Goal: Transaction & Acquisition: Purchase product/service

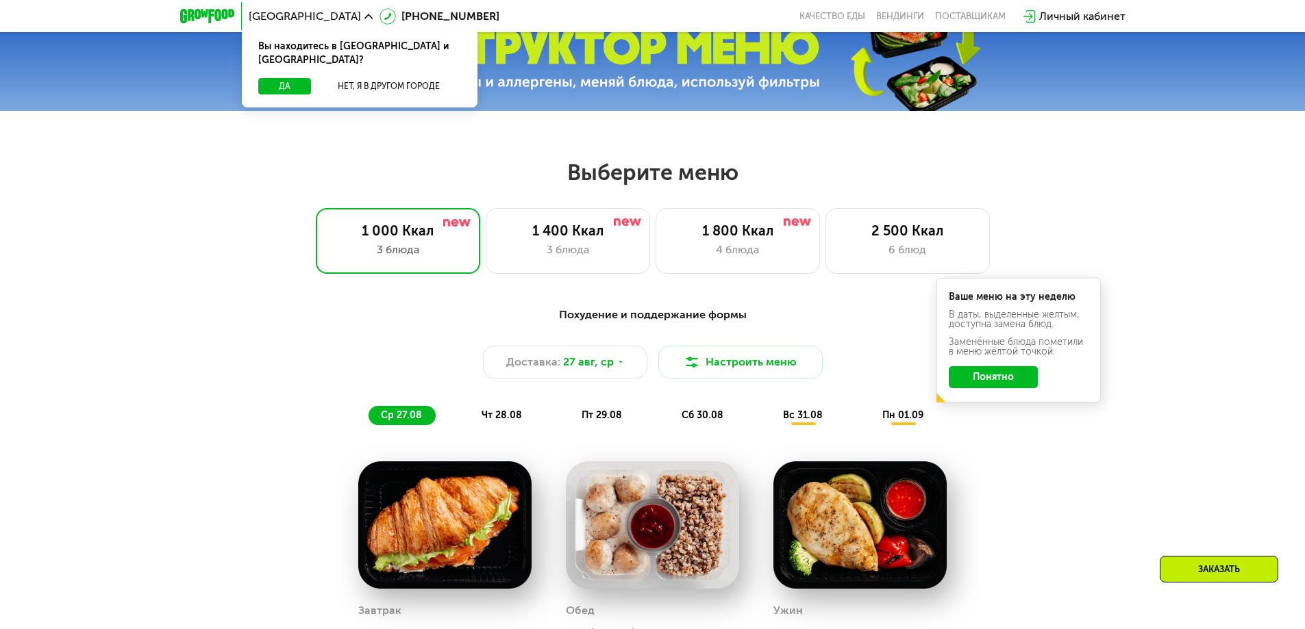
scroll to position [608, 0]
click at [612, 234] on div "1 400 Ккал" at bounding box center [568, 231] width 136 height 16
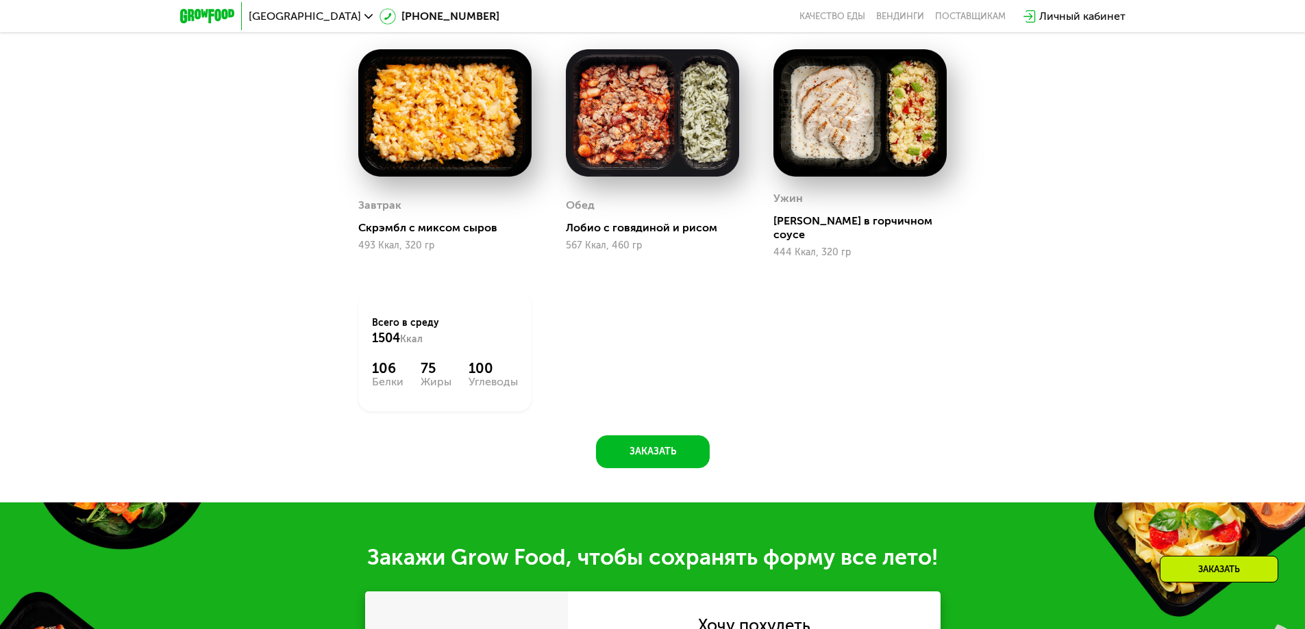
scroll to position [973, 0]
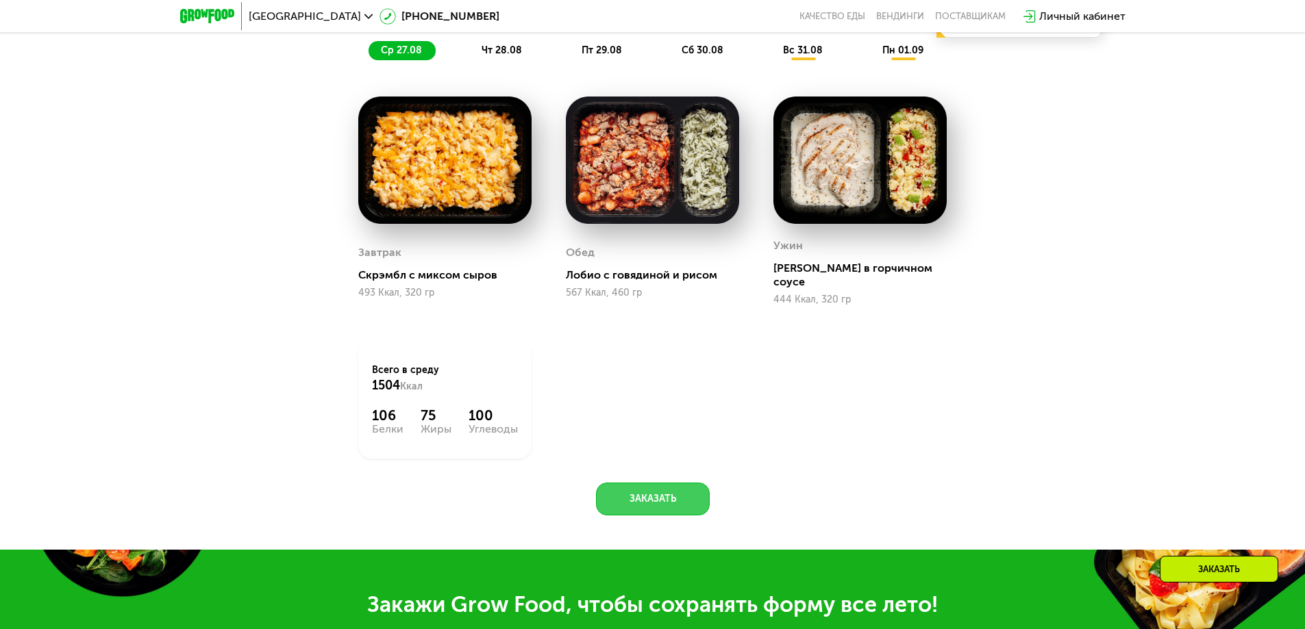
click at [655, 487] on button "Заказать" at bounding box center [653, 499] width 114 height 33
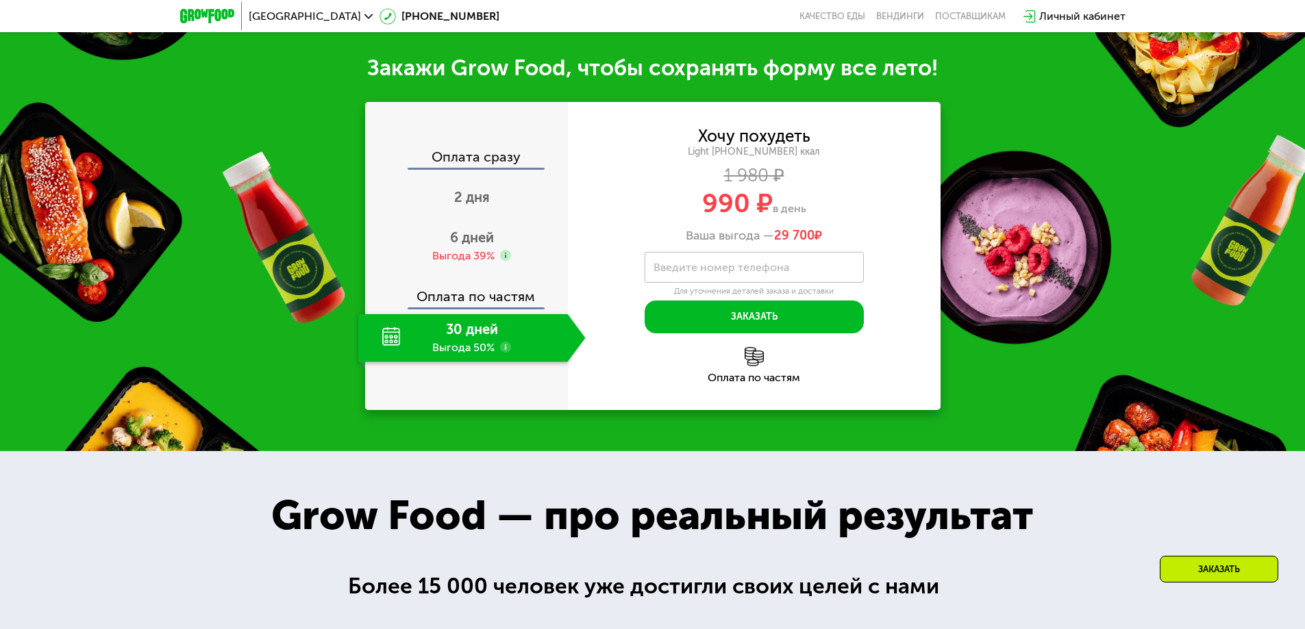
scroll to position [1514, 0]
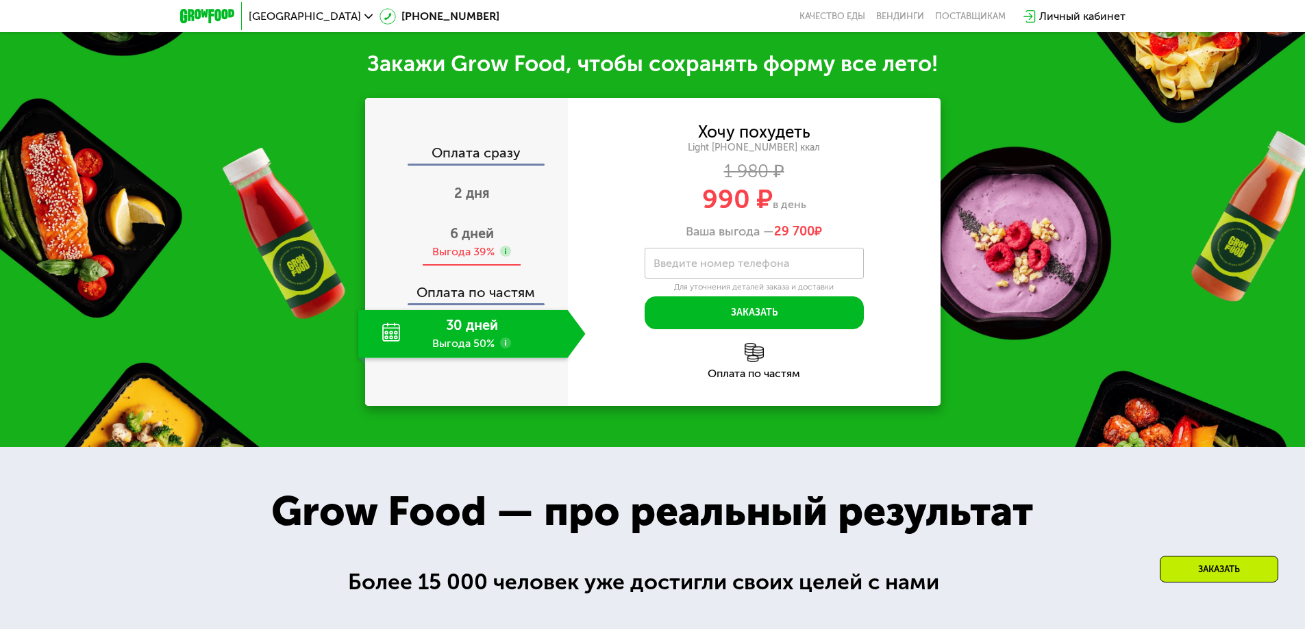
click at [505, 232] on div "6 дней Выгода 39%" at bounding box center [471, 243] width 227 height 48
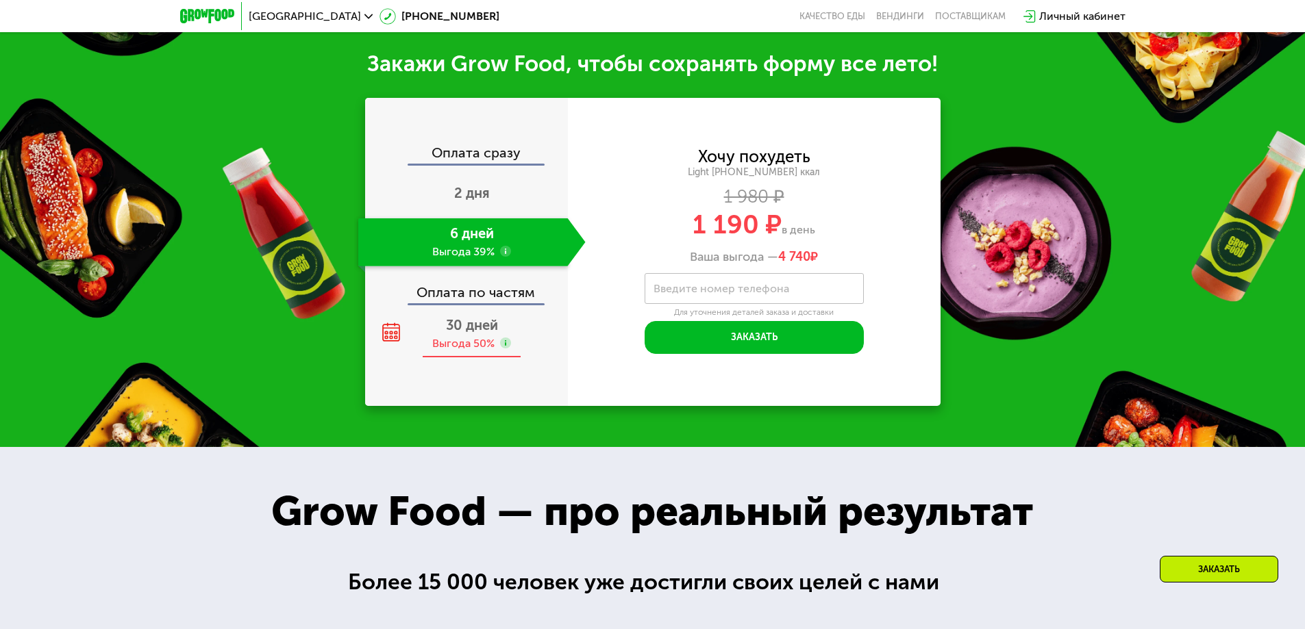
click at [501, 322] on div "30 дней Выгода 50%" at bounding box center [471, 334] width 227 height 48
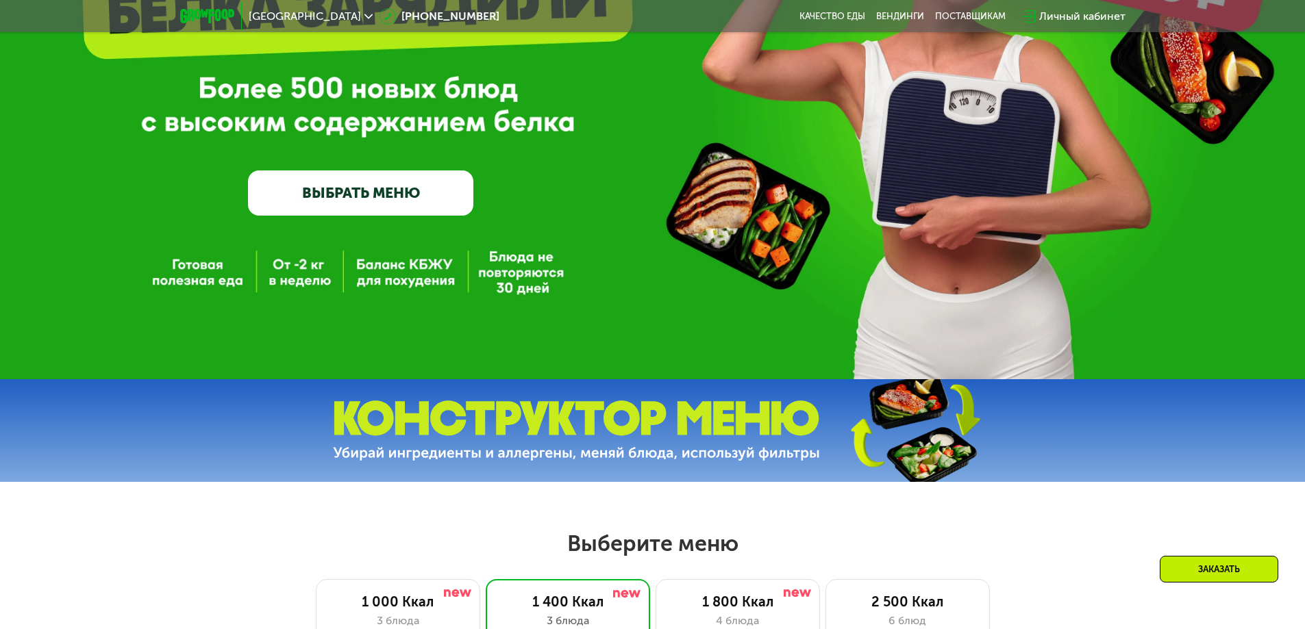
scroll to position [693, 0]
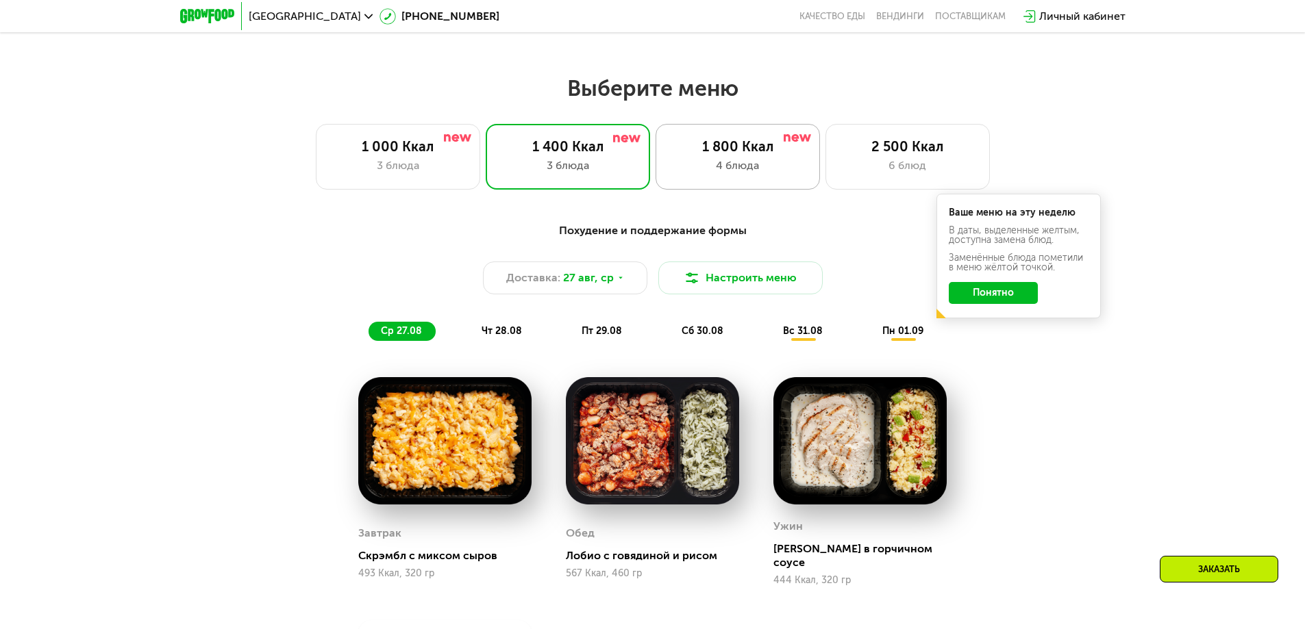
click at [757, 173] on div "4 блюда" at bounding box center [738, 166] width 136 height 16
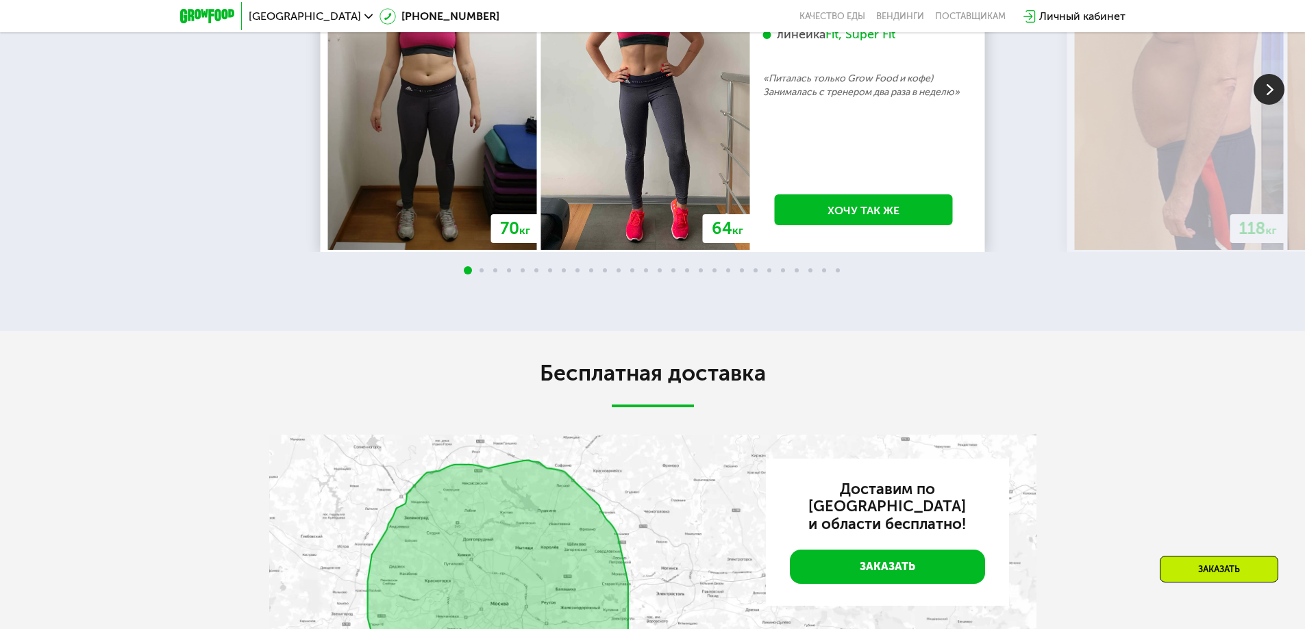
scroll to position [2610, 0]
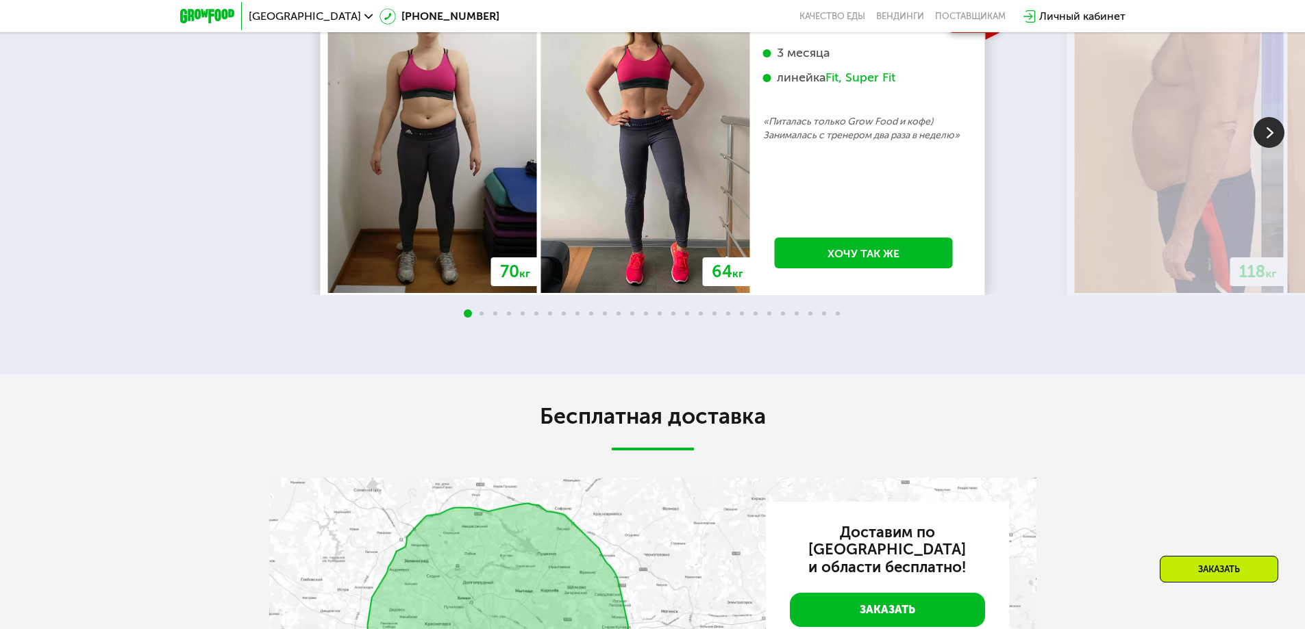
click at [1260, 148] on img at bounding box center [1269, 132] width 31 height 31
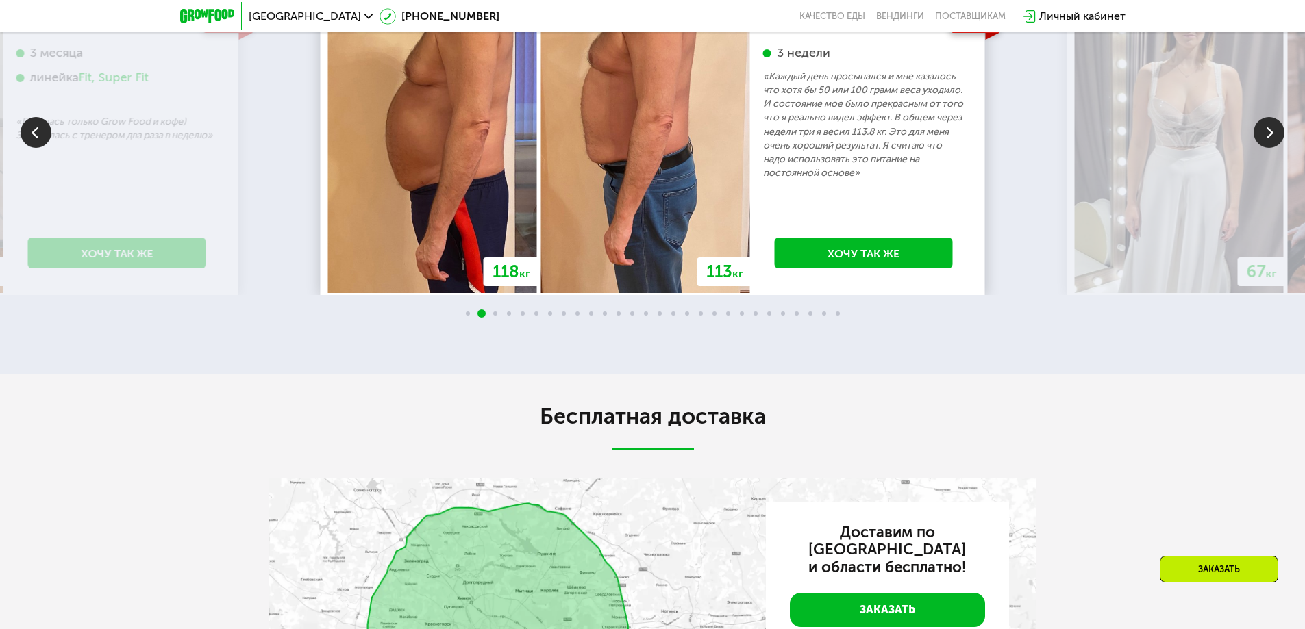
click at [1260, 148] on img at bounding box center [1269, 132] width 31 height 31
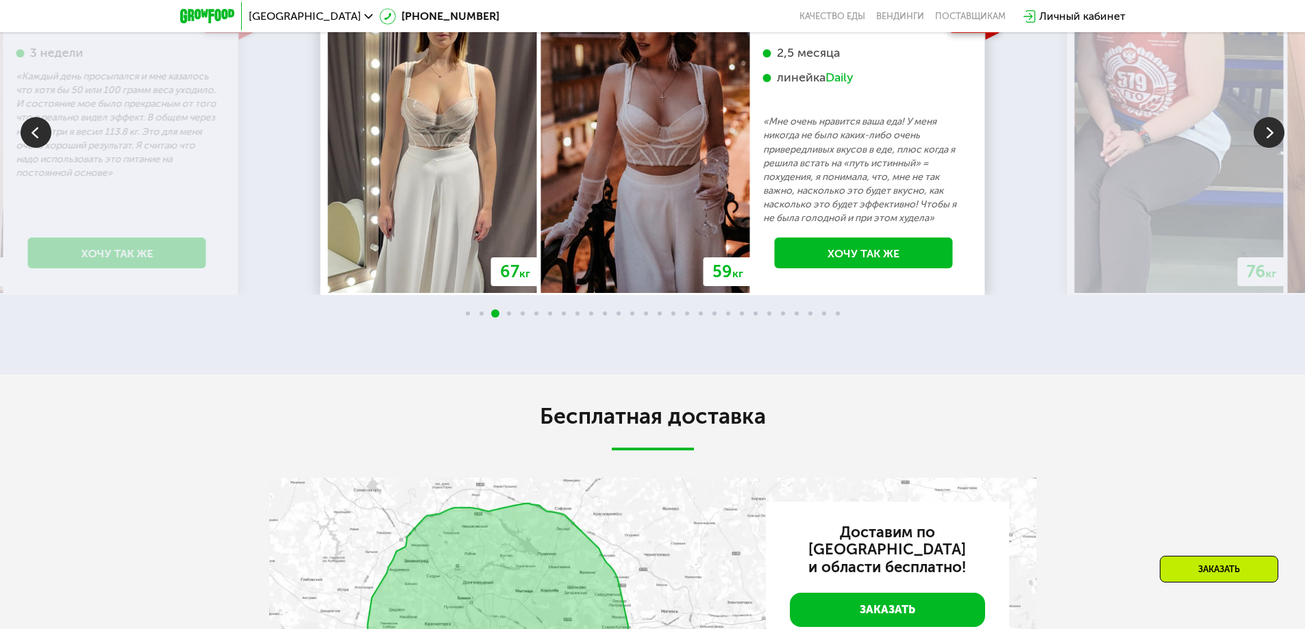
click at [1260, 148] on img at bounding box center [1269, 132] width 31 height 31
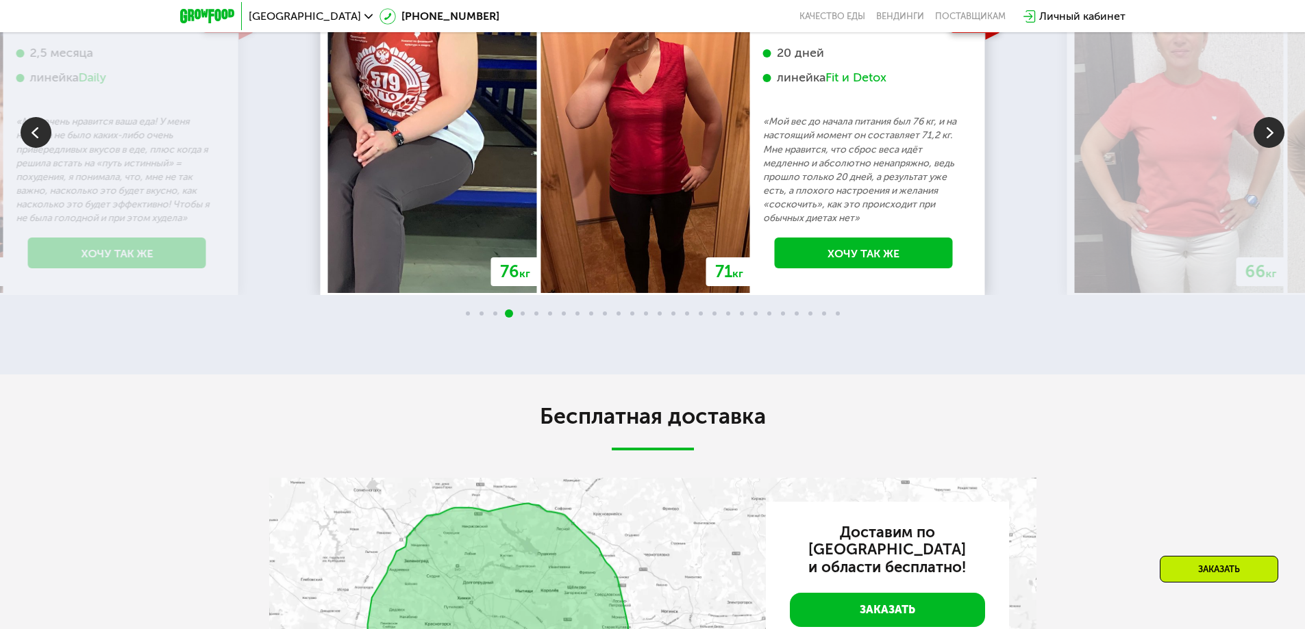
click at [1260, 148] on img at bounding box center [1269, 132] width 31 height 31
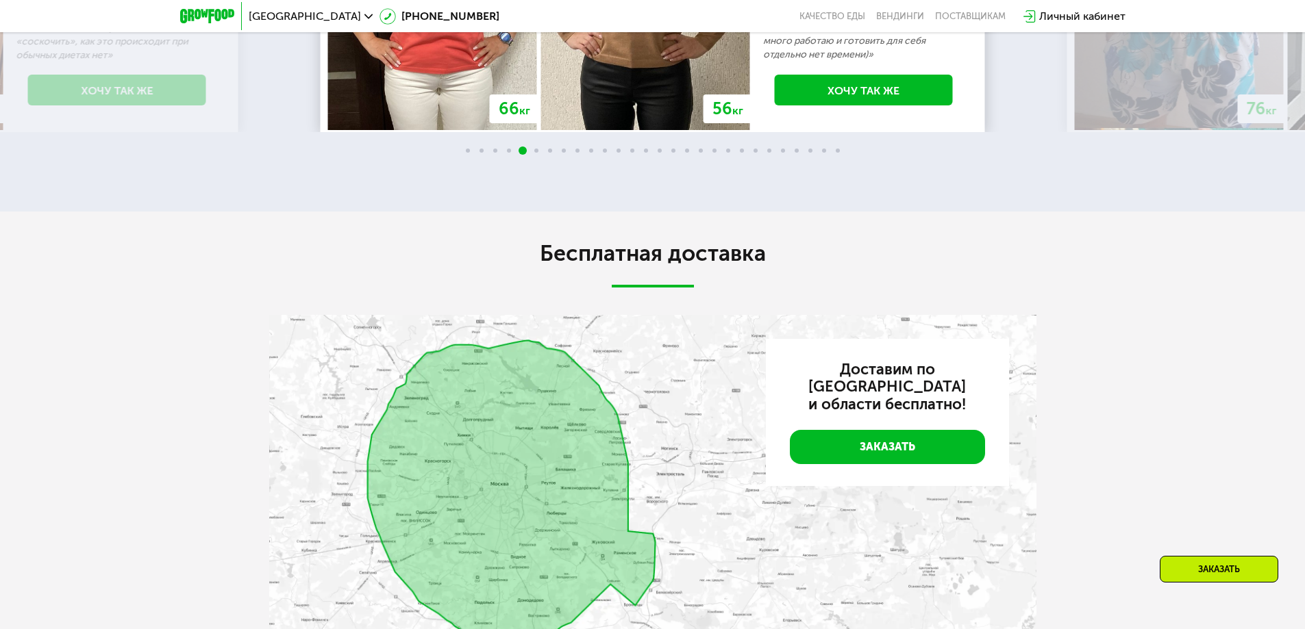
scroll to position [2737, 0]
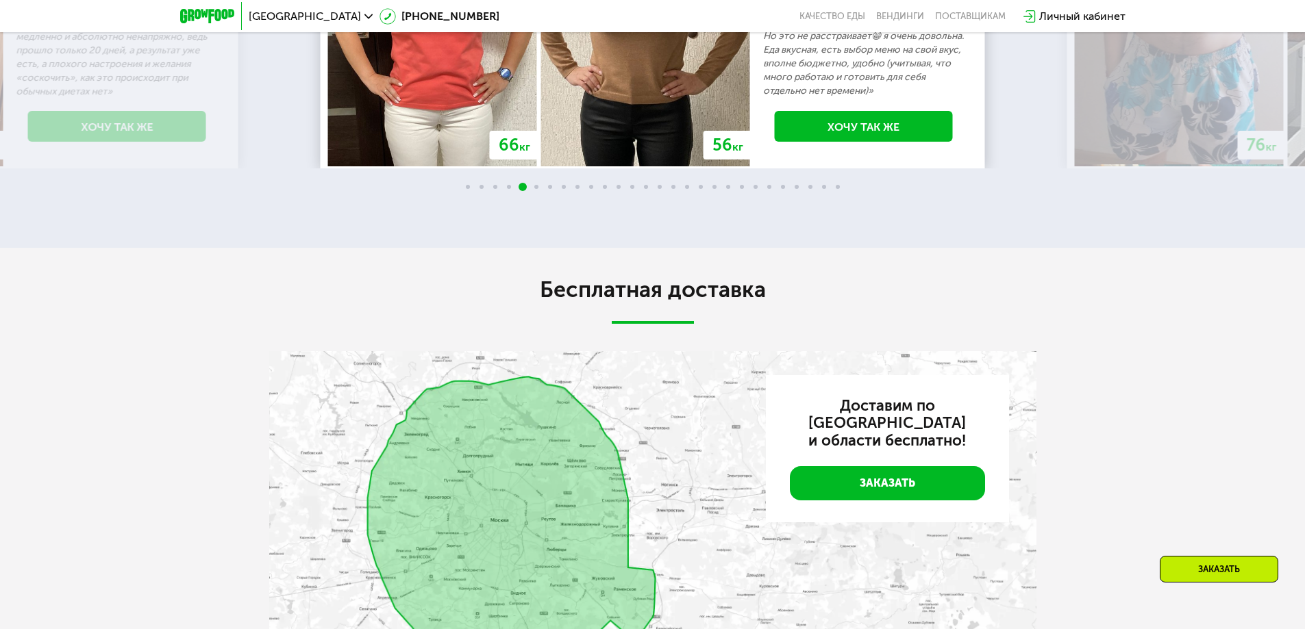
click at [1269, 21] on img at bounding box center [1269, 5] width 31 height 31
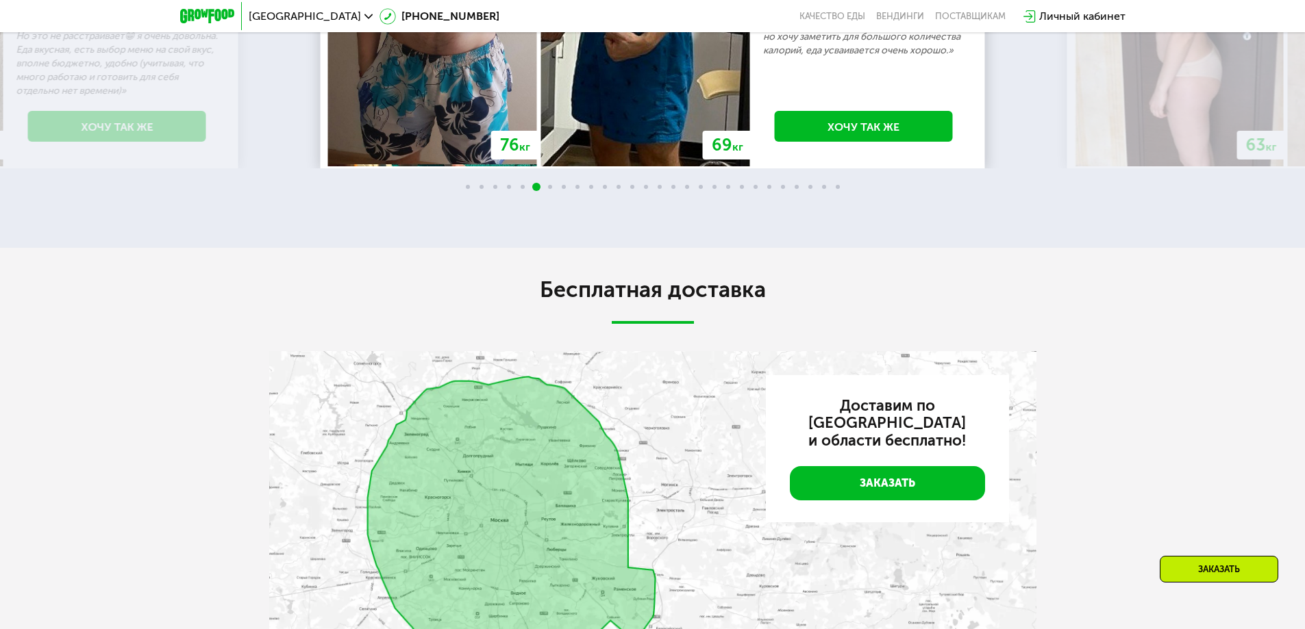
click at [1268, 21] on img at bounding box center [1269, 5] width 31 height 31
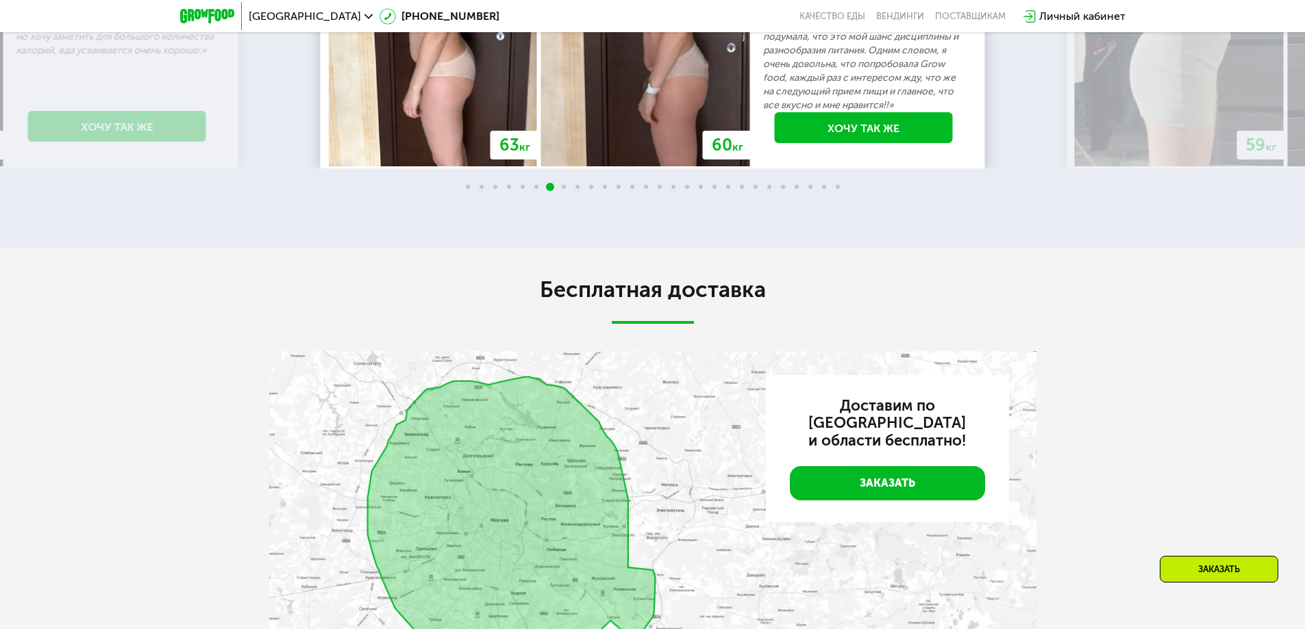
click at [1267, 21] on img at bounding box center [1269, 5] width 31 height 31
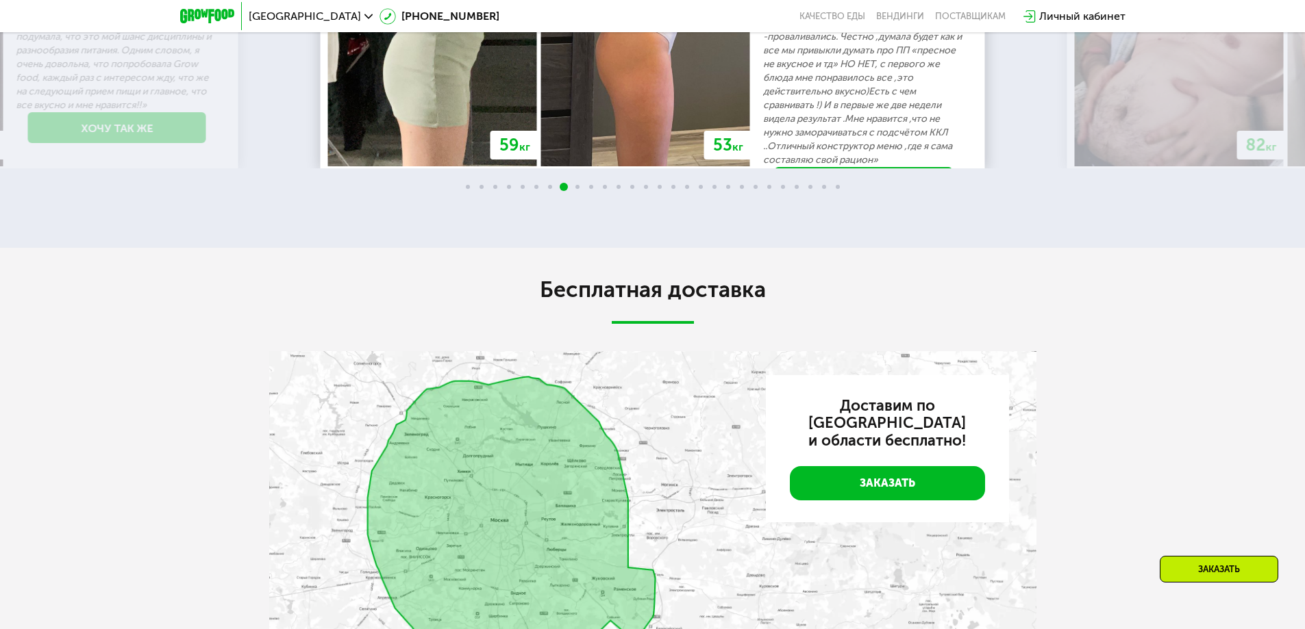
click at [1267, 23] on div at bounding box center [1269, 6] width 31 height 33
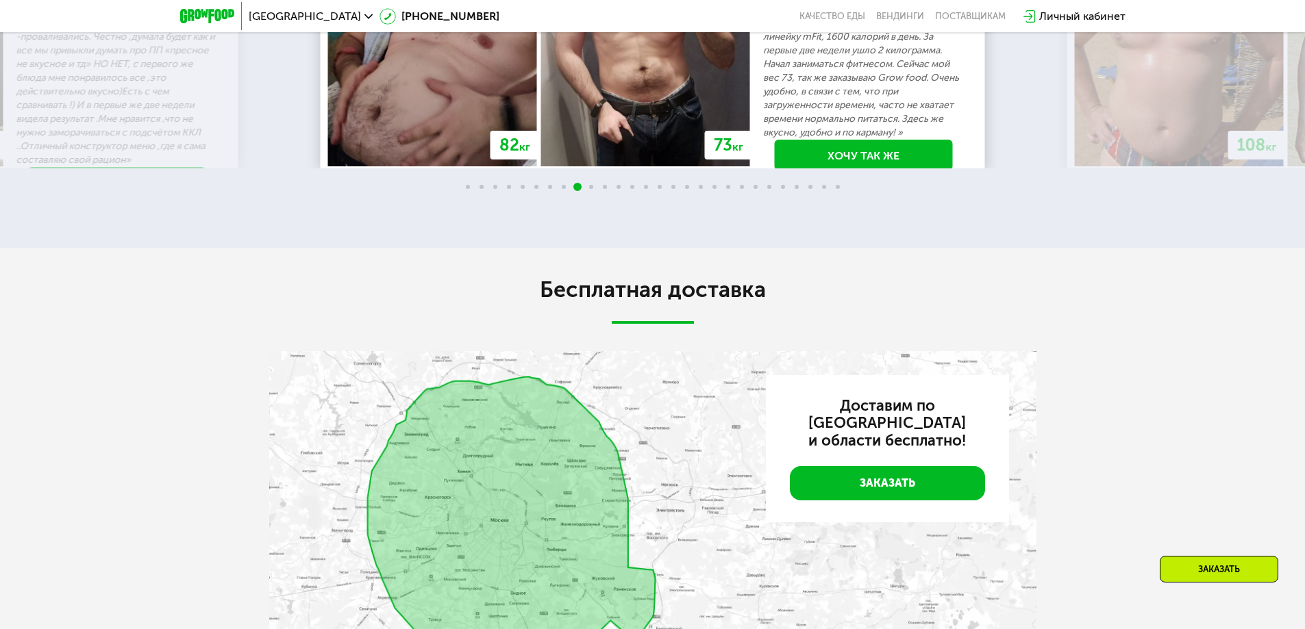
click at [1267, 21] on img at bounding box center [1269, 5] width 31 height 31
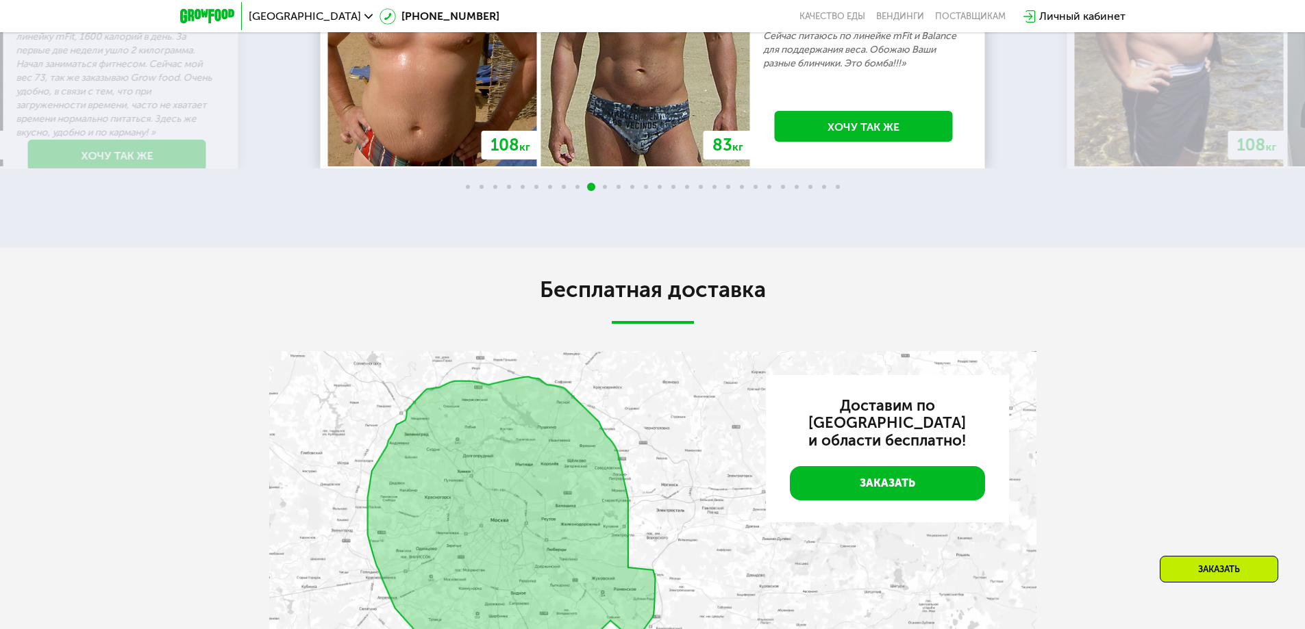
click at [1267, 21] on img at bounding box center [1269, 5] width 31 height 31
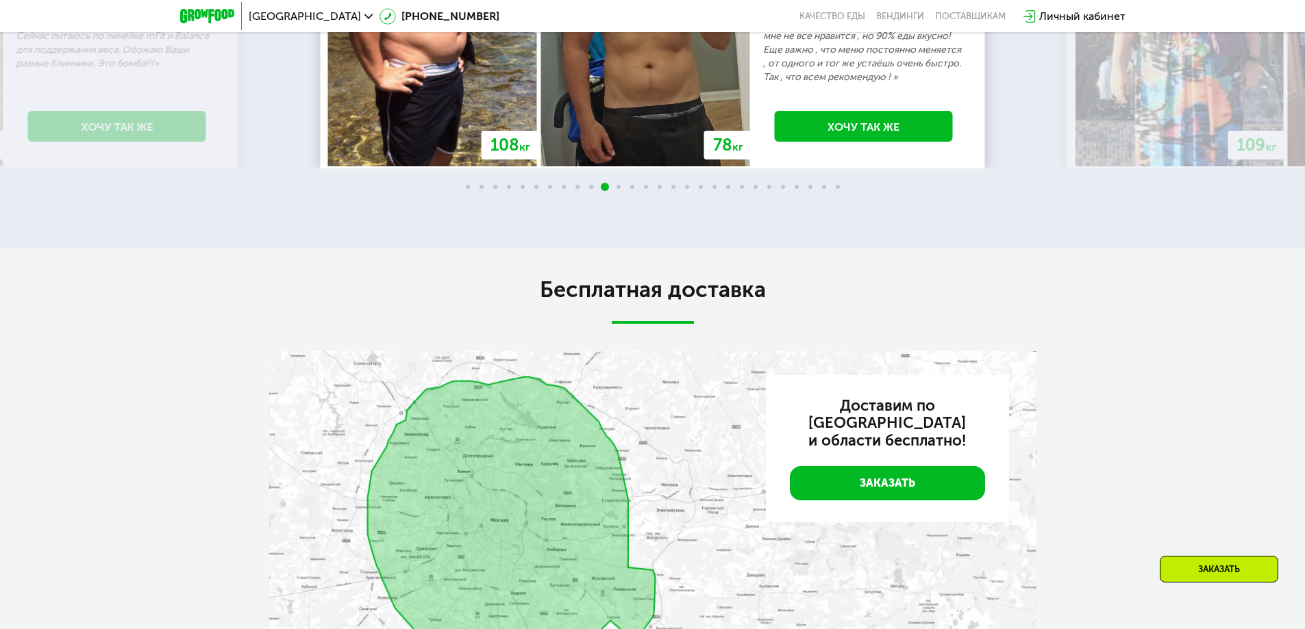
click at [1267, 21] on img at bounding box center [1269, 5] width 31 height 31
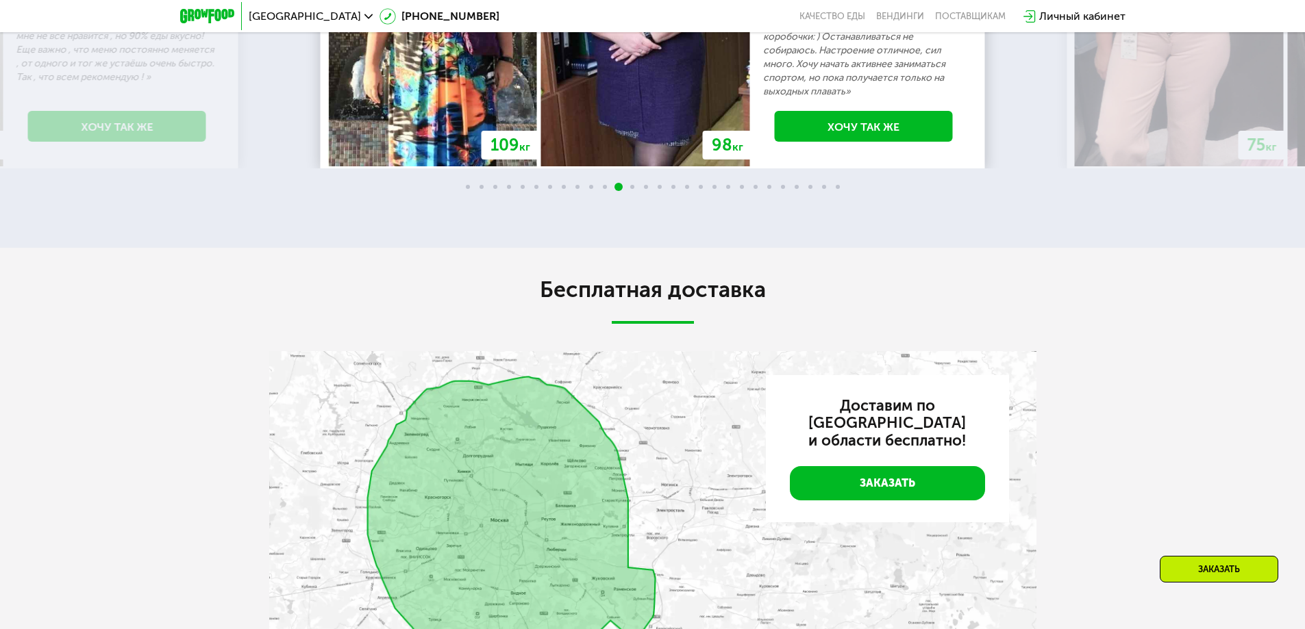
click at [1267, 21] on img at bounding box center [1269, 5] width 31 height 31
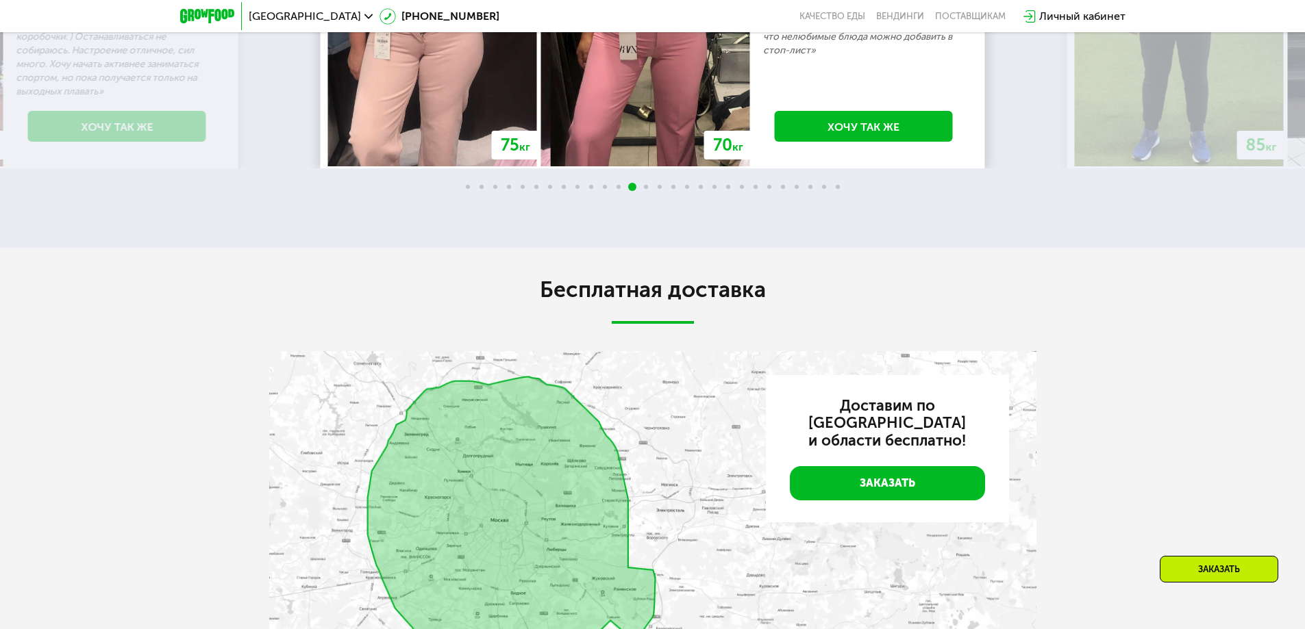
click at [1258, 21] on img at bounding box center [1269, 5] width 31 height 31
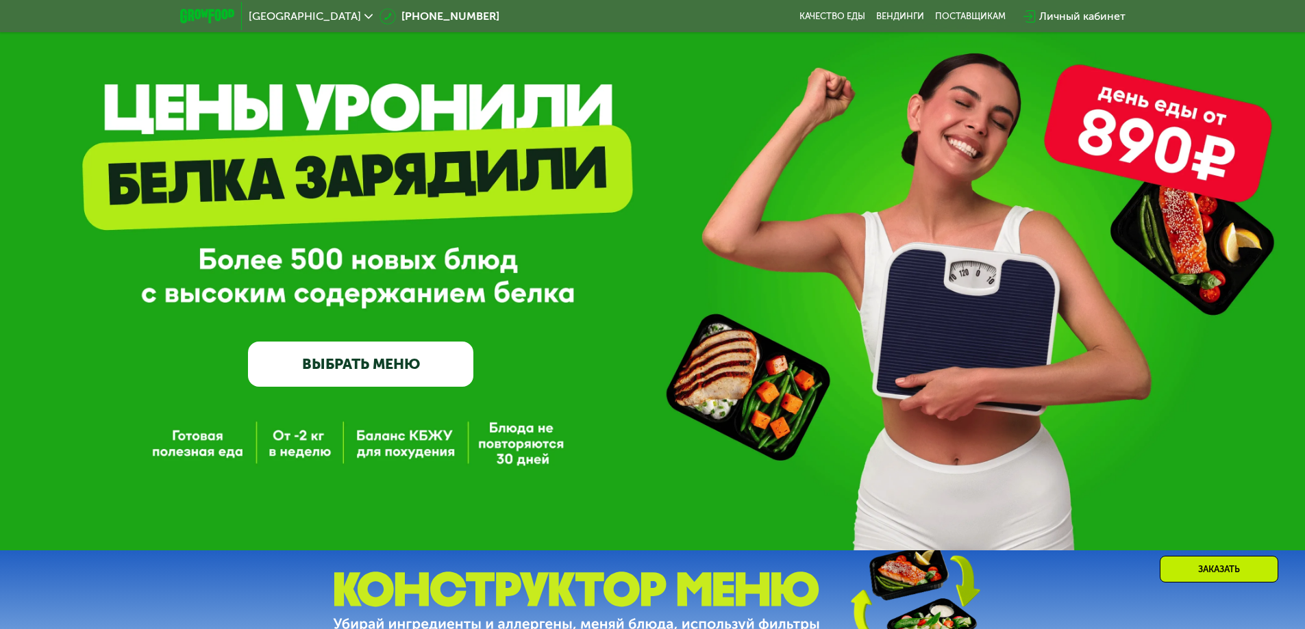
scroll to position [0, 0]
